Goal: Task Accomplishment & Management: Use online tool/utility

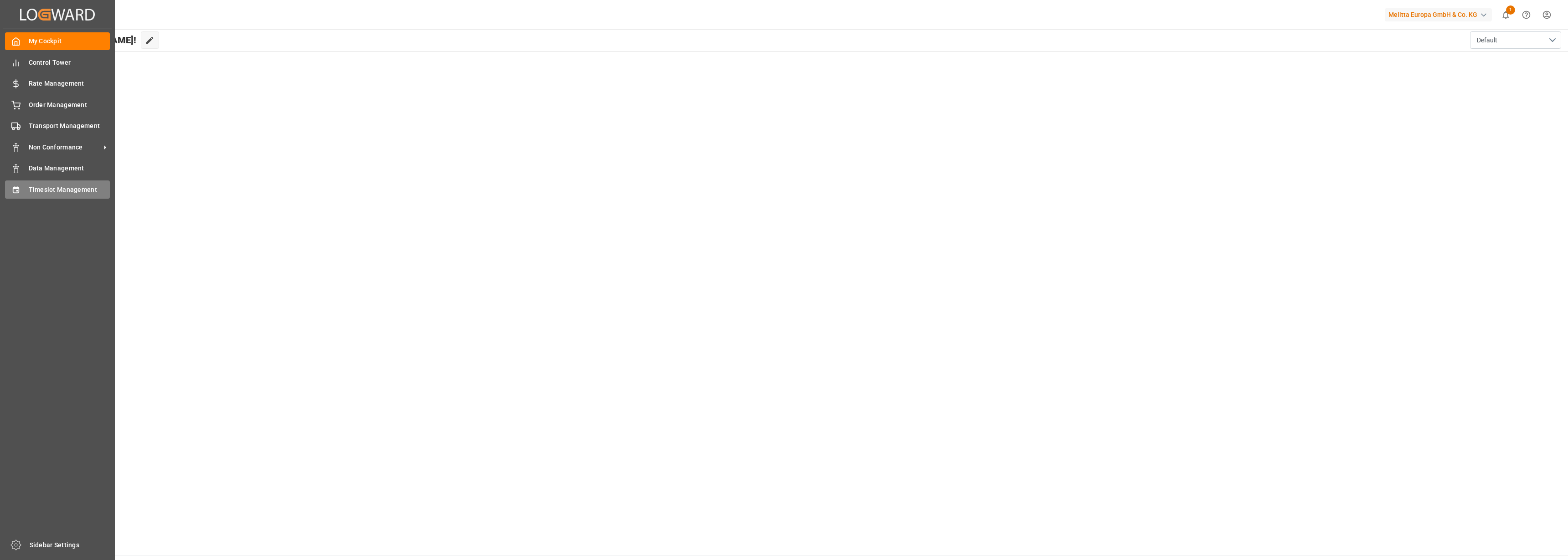
click at [35, 190] on span "Timeslot Management" at bounding box center [69, 190] width 82 height 10
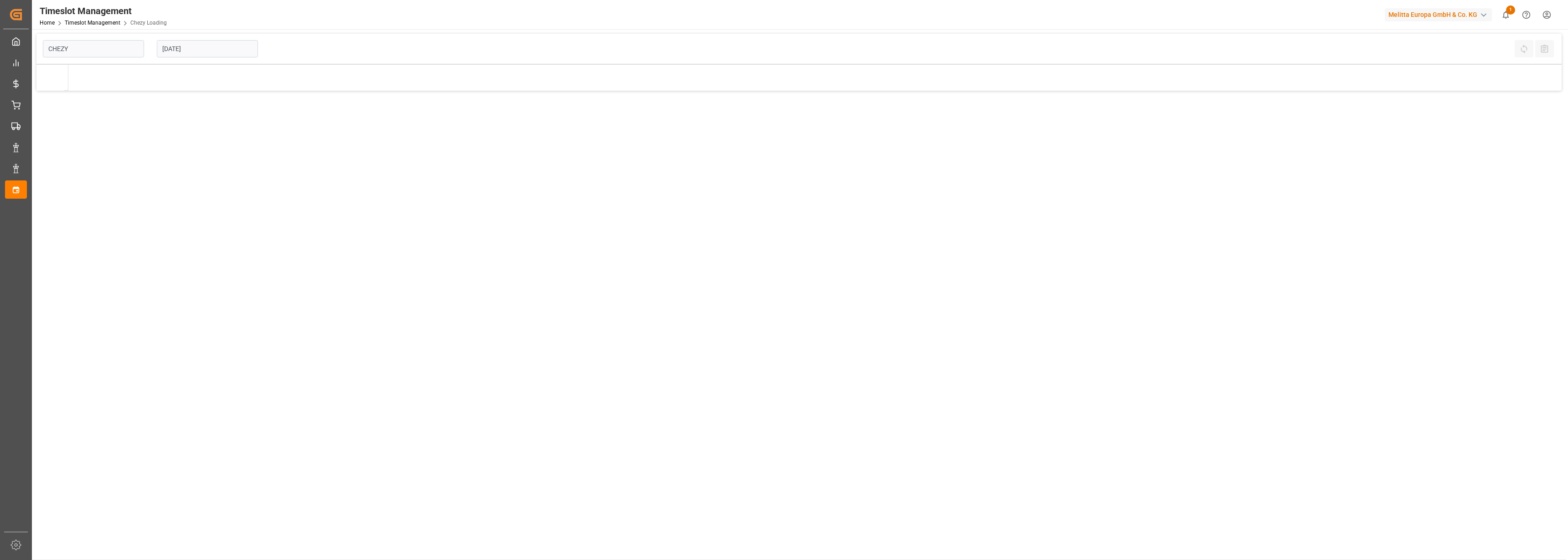
type input "Chezy Loading"
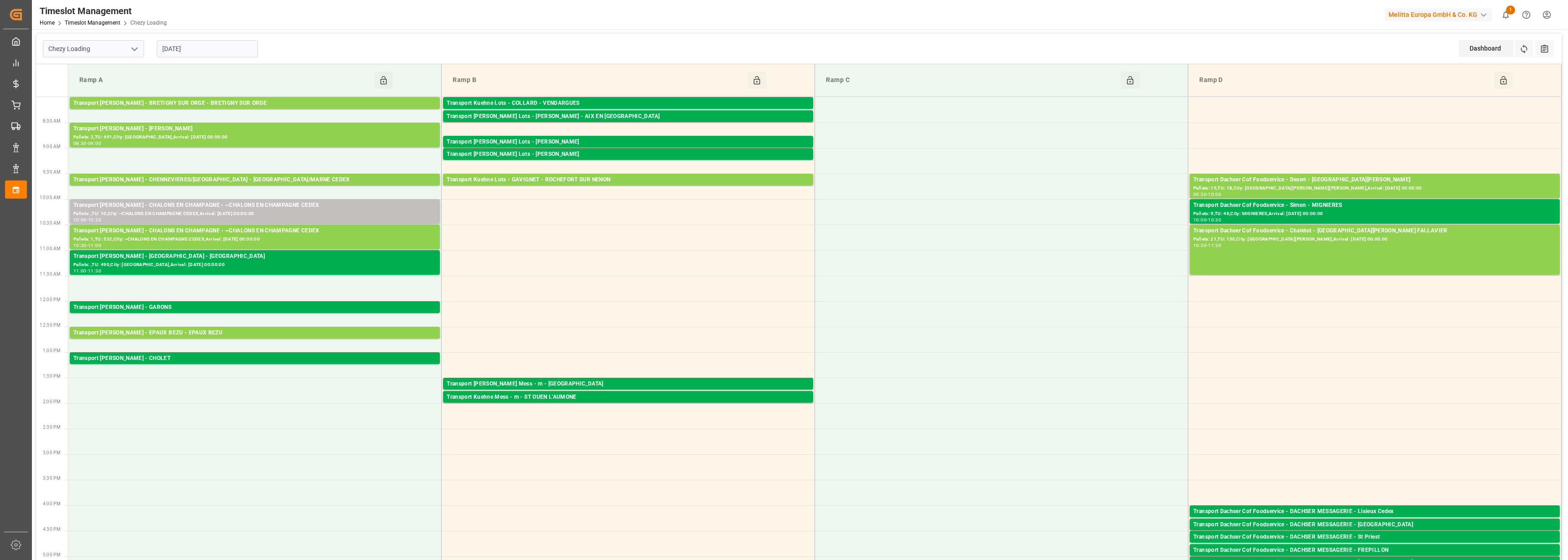
click at [188, 54] on input "[DATE]" at bounding box center [207, 48] width 101 height 17
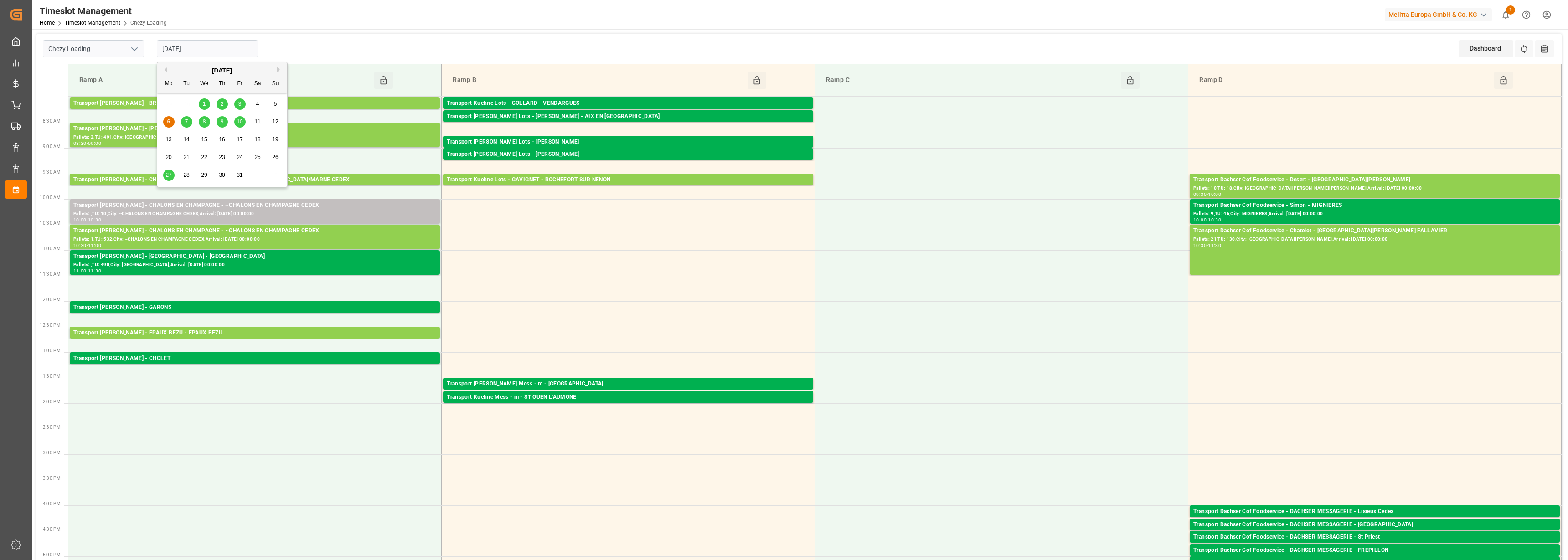
click at [189, 123] on div "7" at bounding box center [186, 122] width 12 height 11
type input "[DATE]"
